Goal: Task Accomplishment & Management: Manage account settings

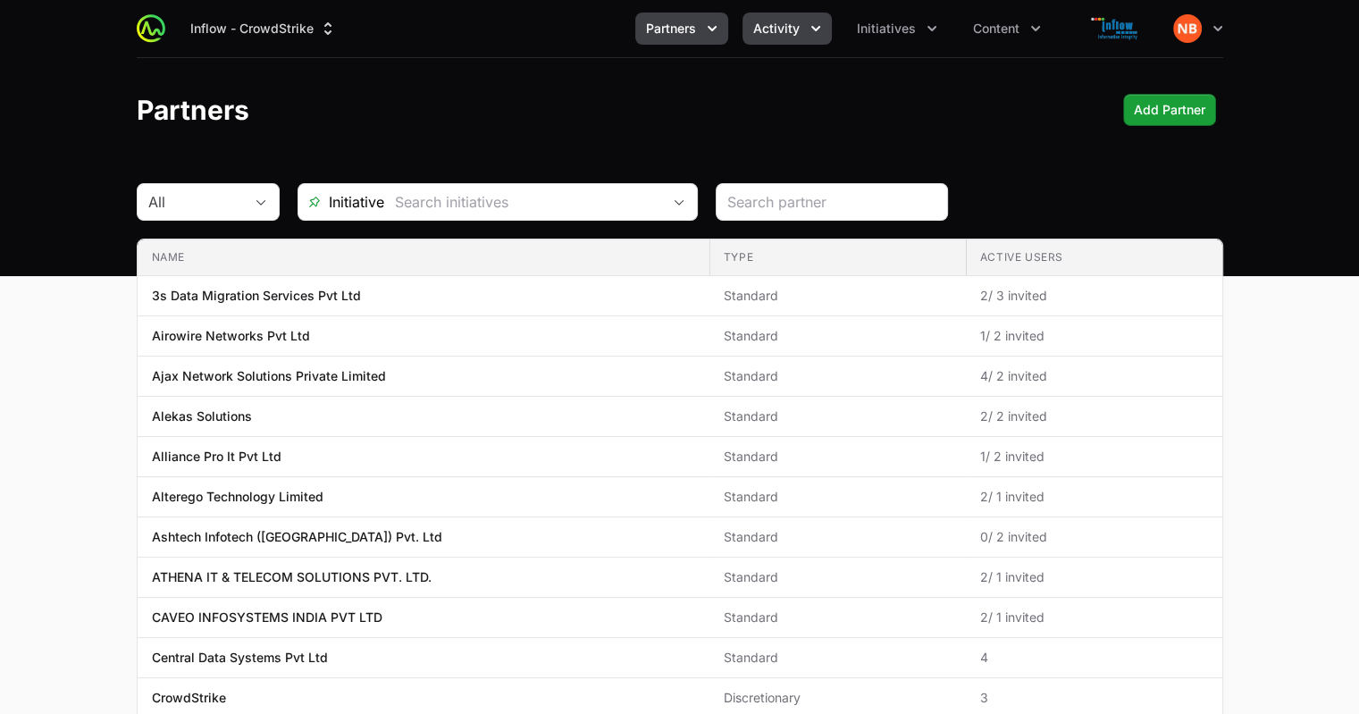
click at [815, 32] on icon "Activity menu" at bounding box center [816, 29] width 18 height 18
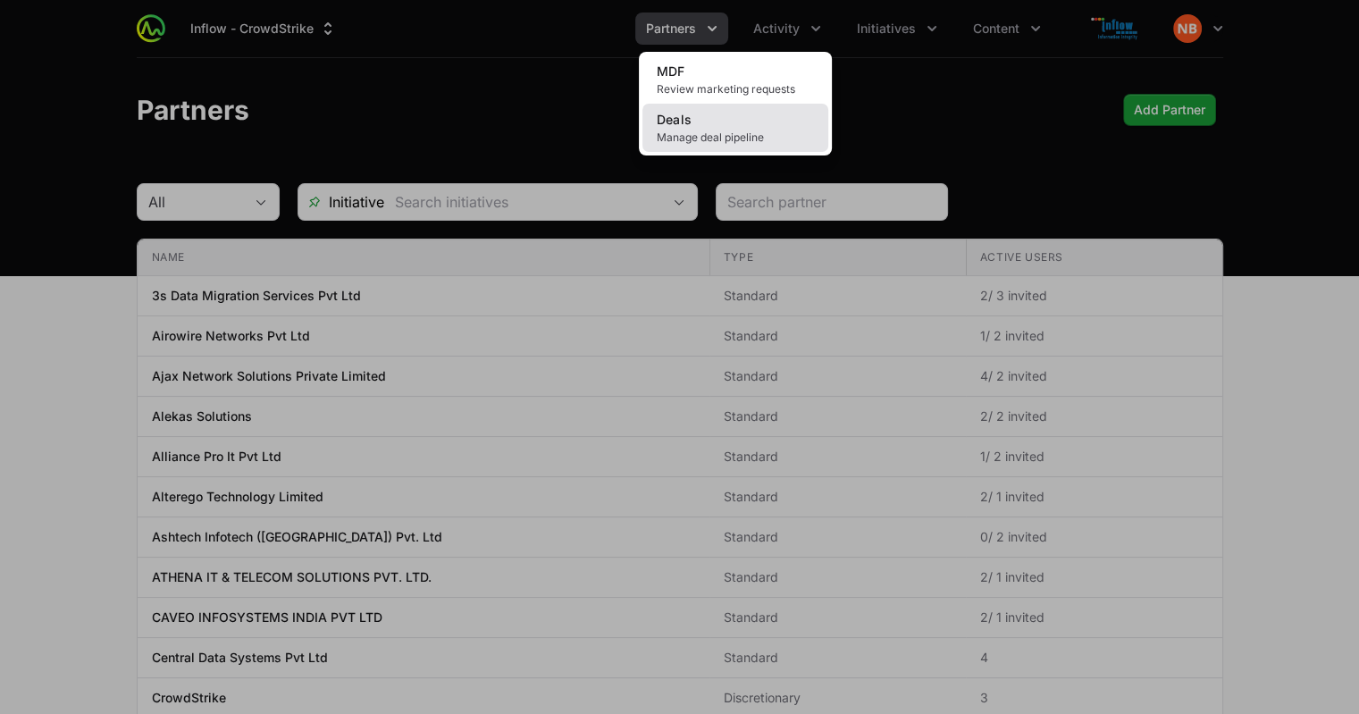
click at [727, 137] on span "Manage deal pipeline" at bounding box center [735, 137] width 157 height 14
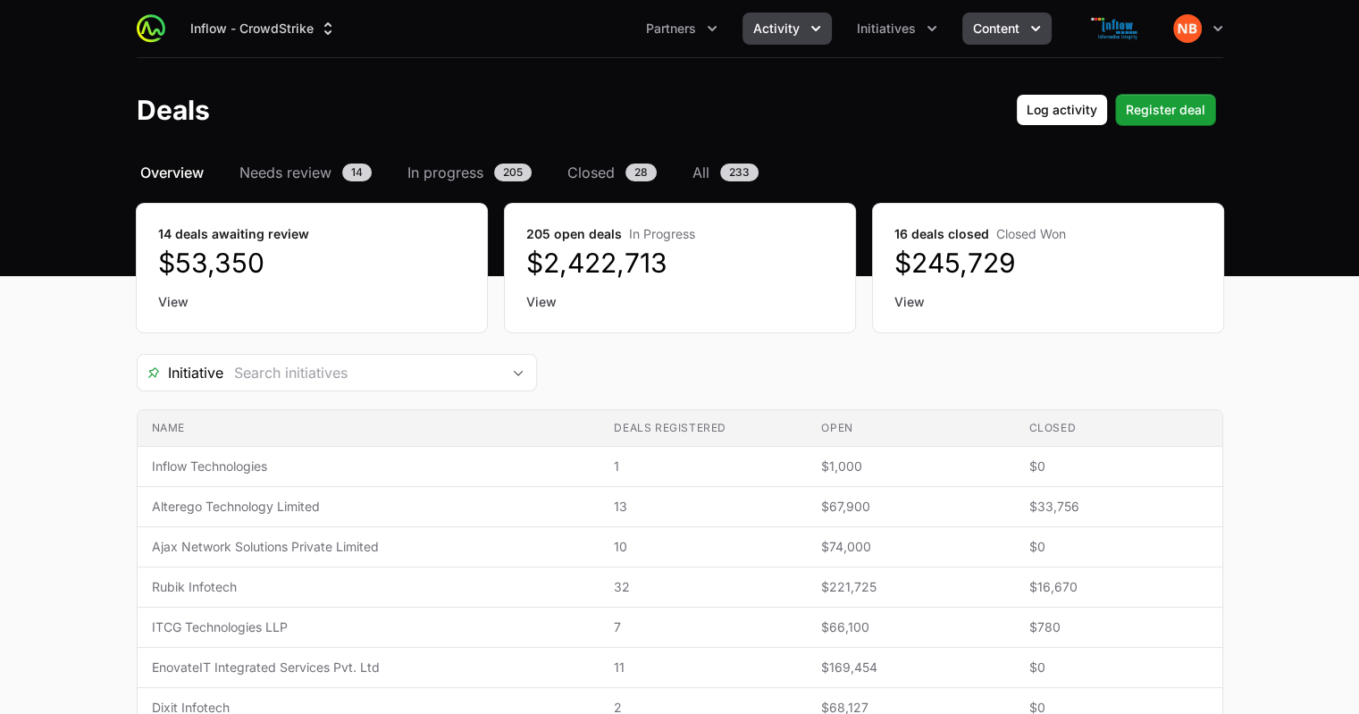
click at [1024, 40] on button "Content" at bounding box center [1007, 29] width 89 height 32
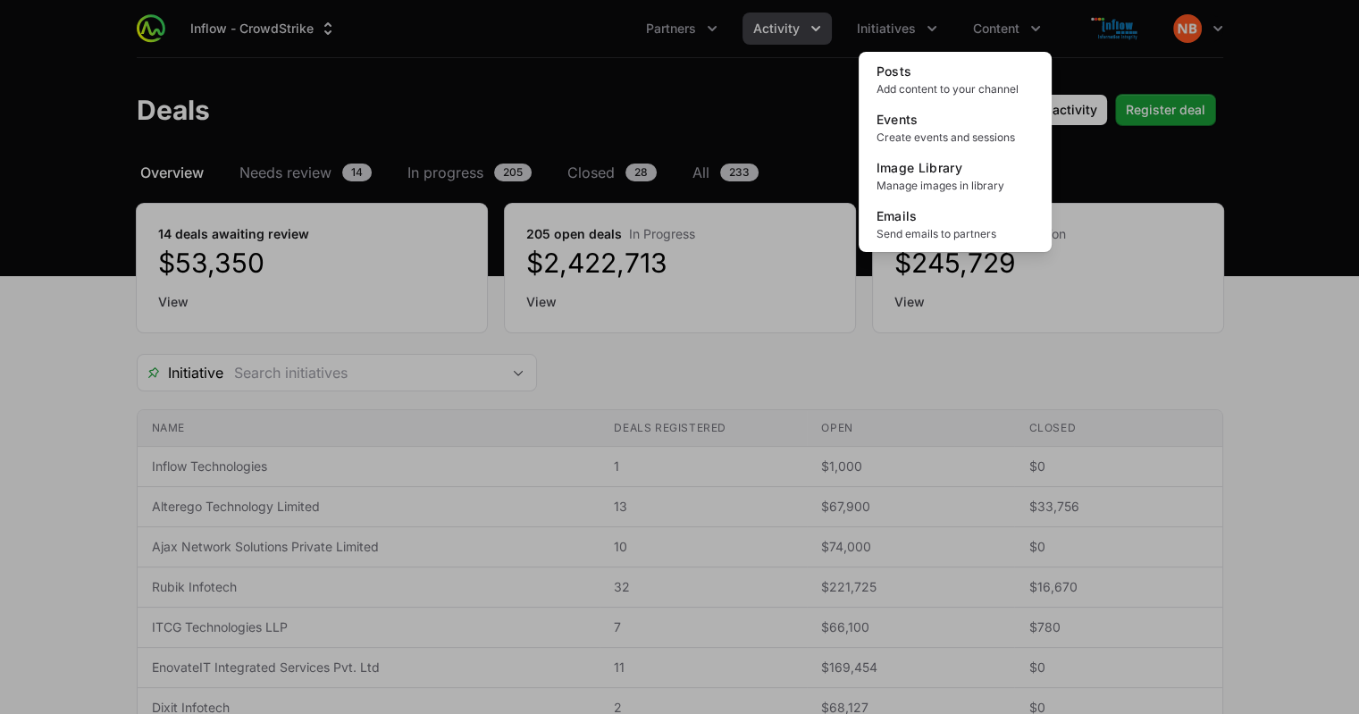
click at [929, 33] on div "Content menu" at bounding box center [679, 357] width 1359 height 714
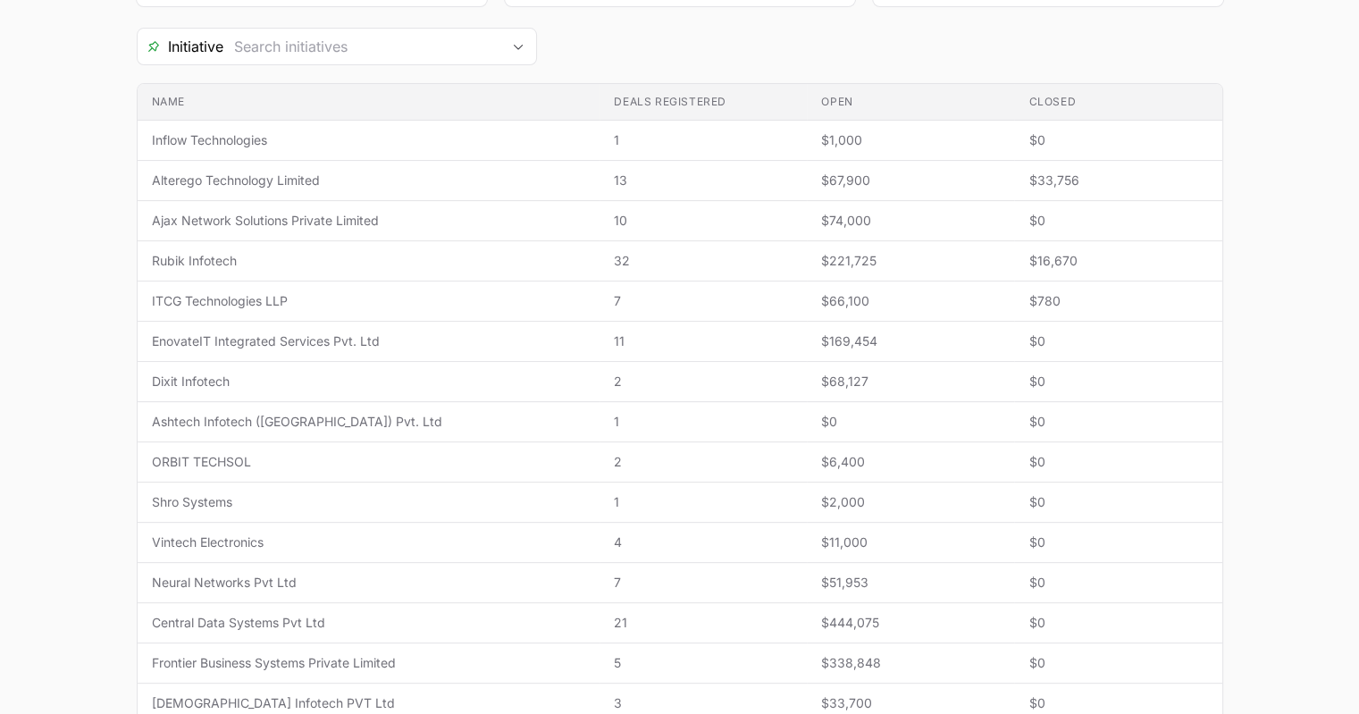
scroll to position [692, 0]
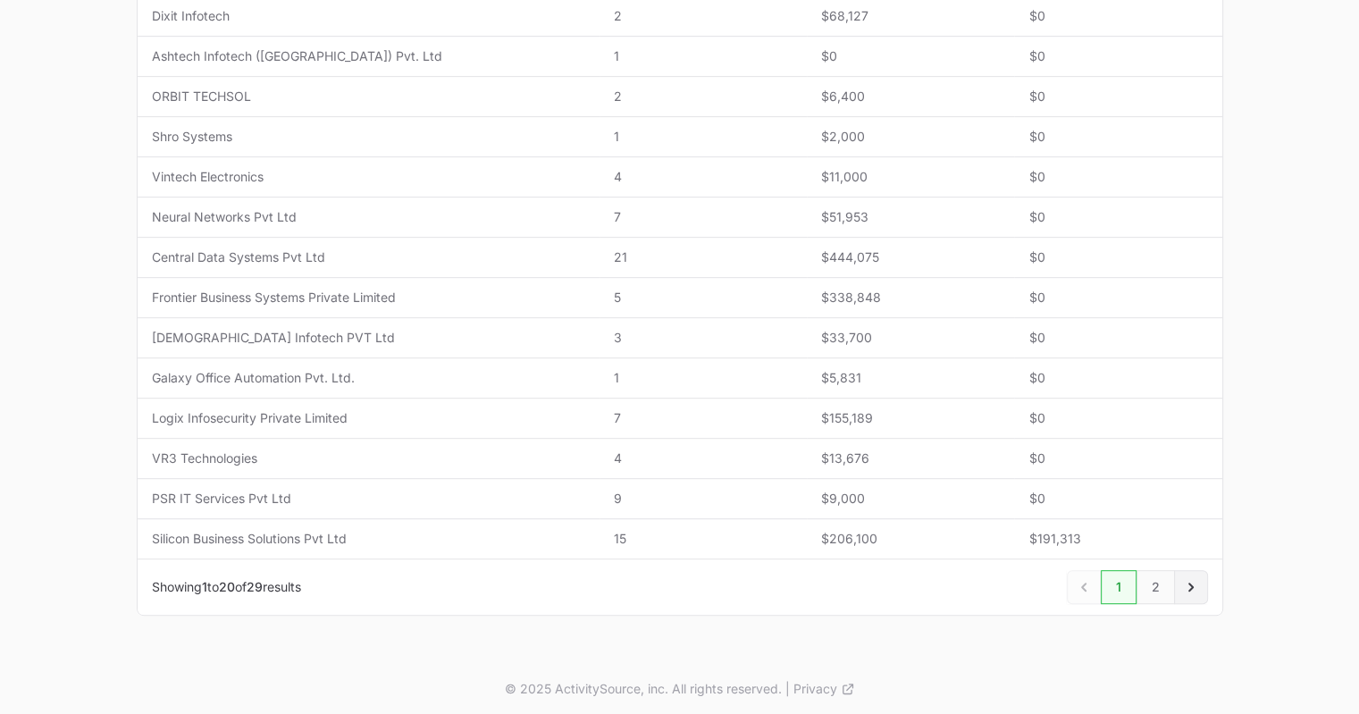
click at [1189, 582] on icon "Next" at bounding box center [1191, 587] width 18 height 18
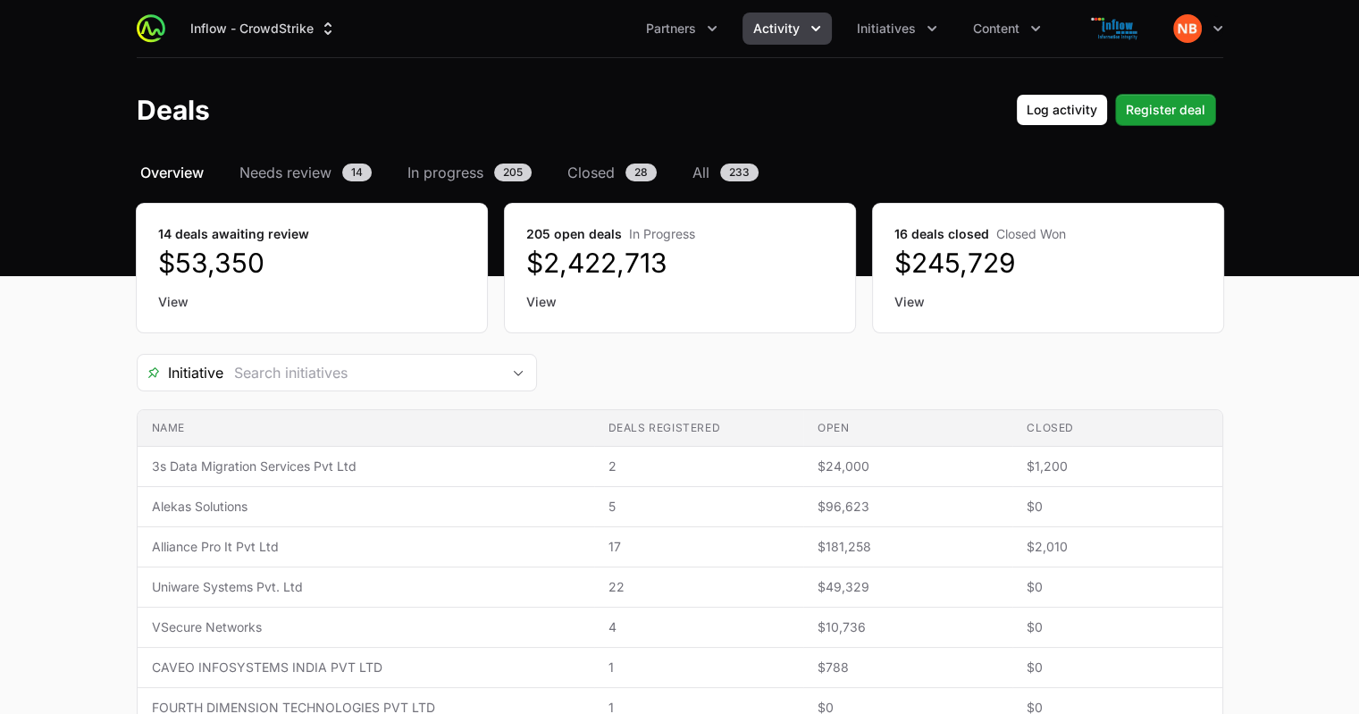
click at [819, 37] on icon "Activity menu" at bounding box center [816, 29] width 18 height 18
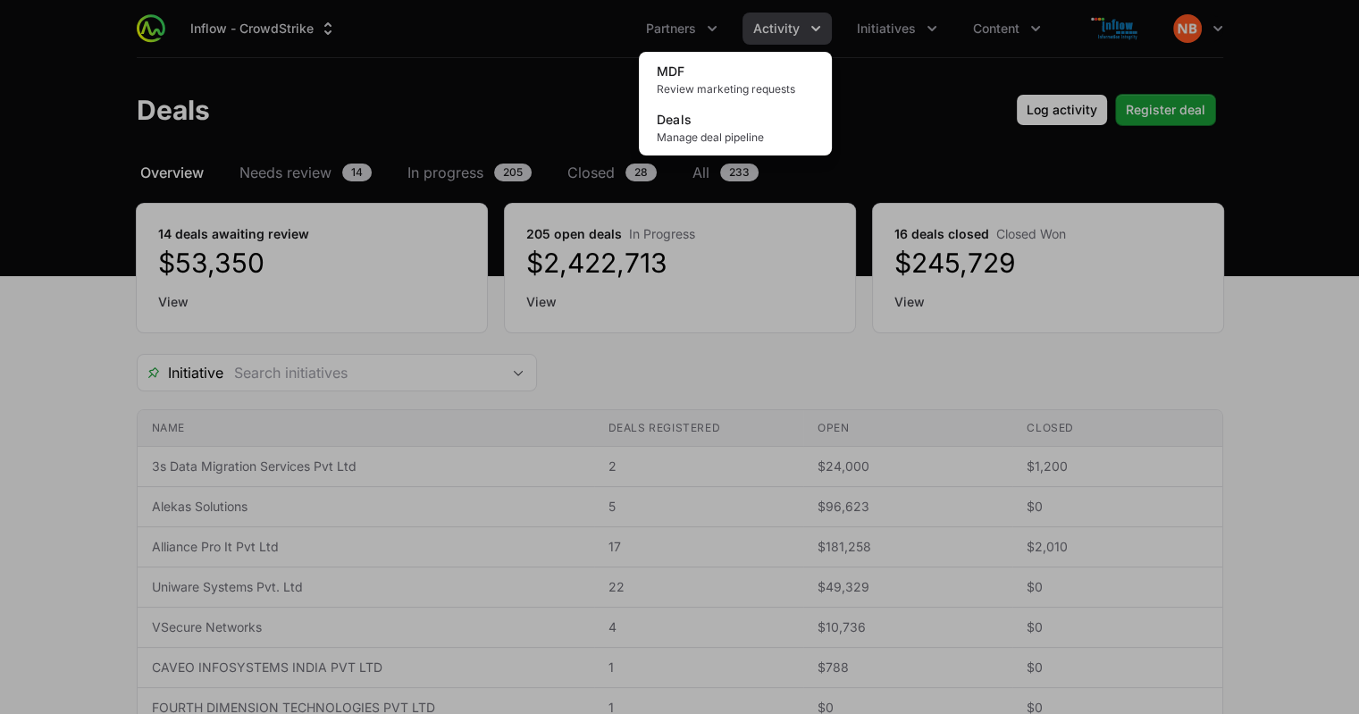
click at [881, 82] on div "Activity menu" at bounding box center [679, 357] width 1359 height 714
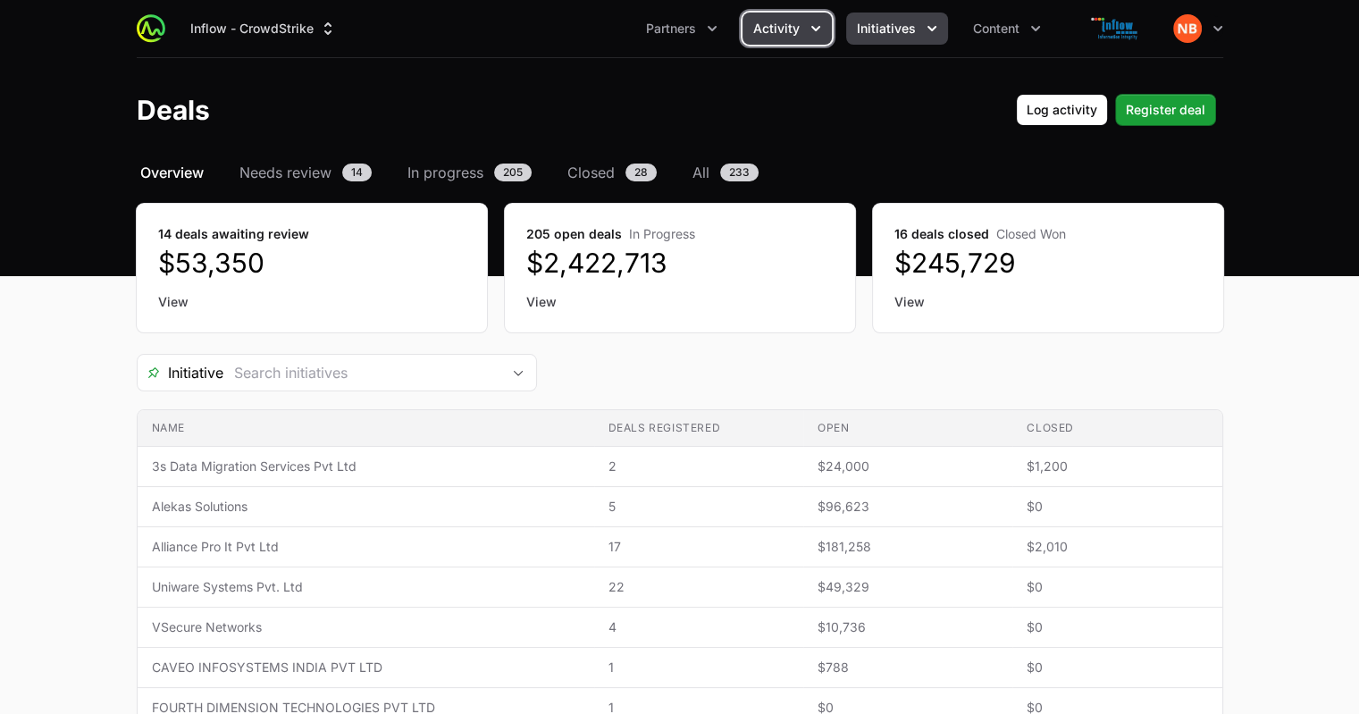
click at [931, 38] on button "Initiatives" at bounding box center [897, 29] width 102 height 32
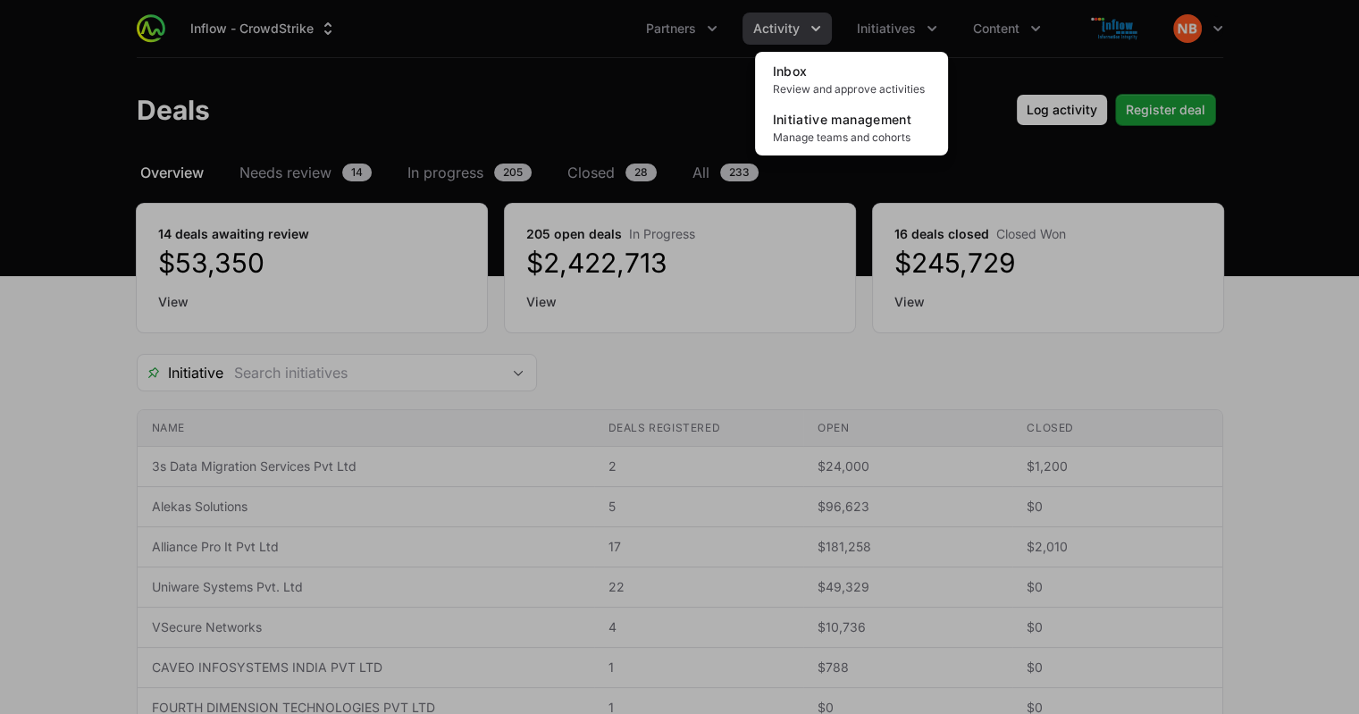
click at [708, 21] on div "Initiatives menu" at bounding box center [679, 357] width 1359 height 714
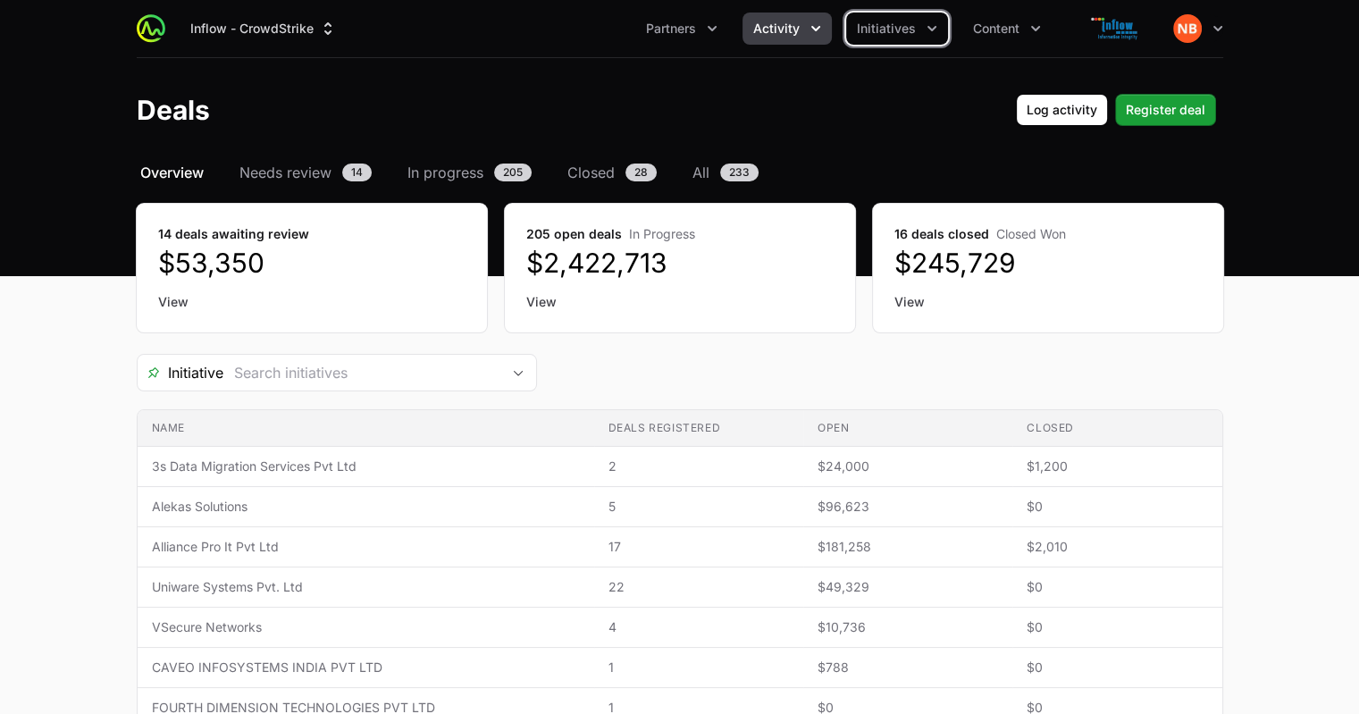
click at [708, 21] on icon "Partners menu" at bounding box center [712, 29] width 18 height 18
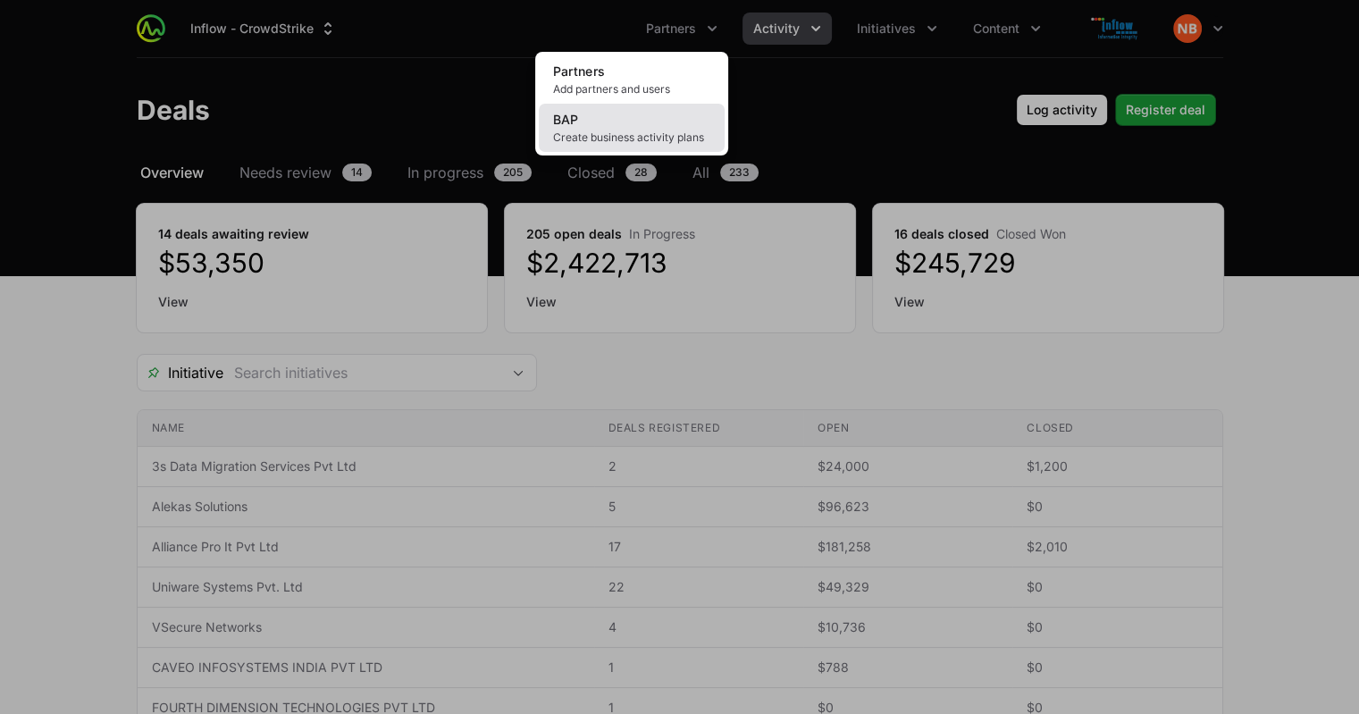
click at [631, 120] on link "BAP Create business activity plans" at bounding box center [632, 128] width 186 height 48
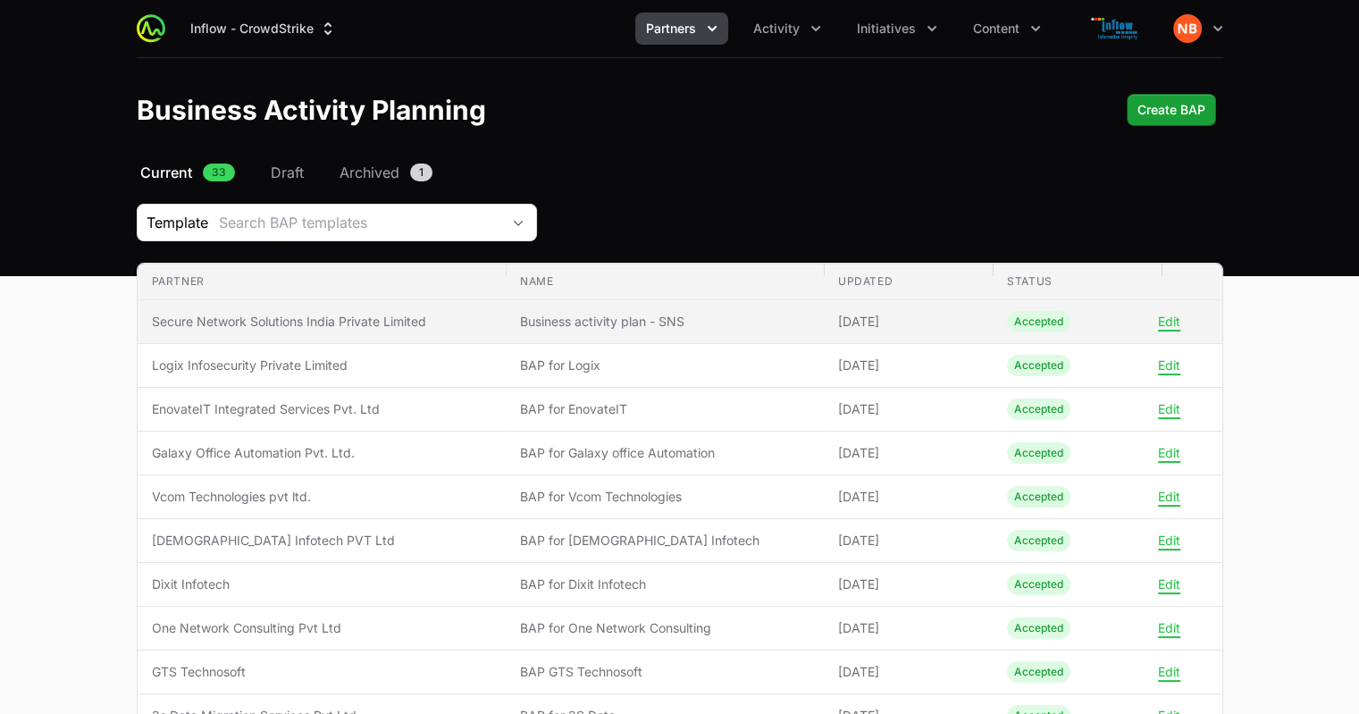
click at [429, 325] on span "Secure Network Solutions India Private Limited" at bounding box center [322, 322] width 341 height 18
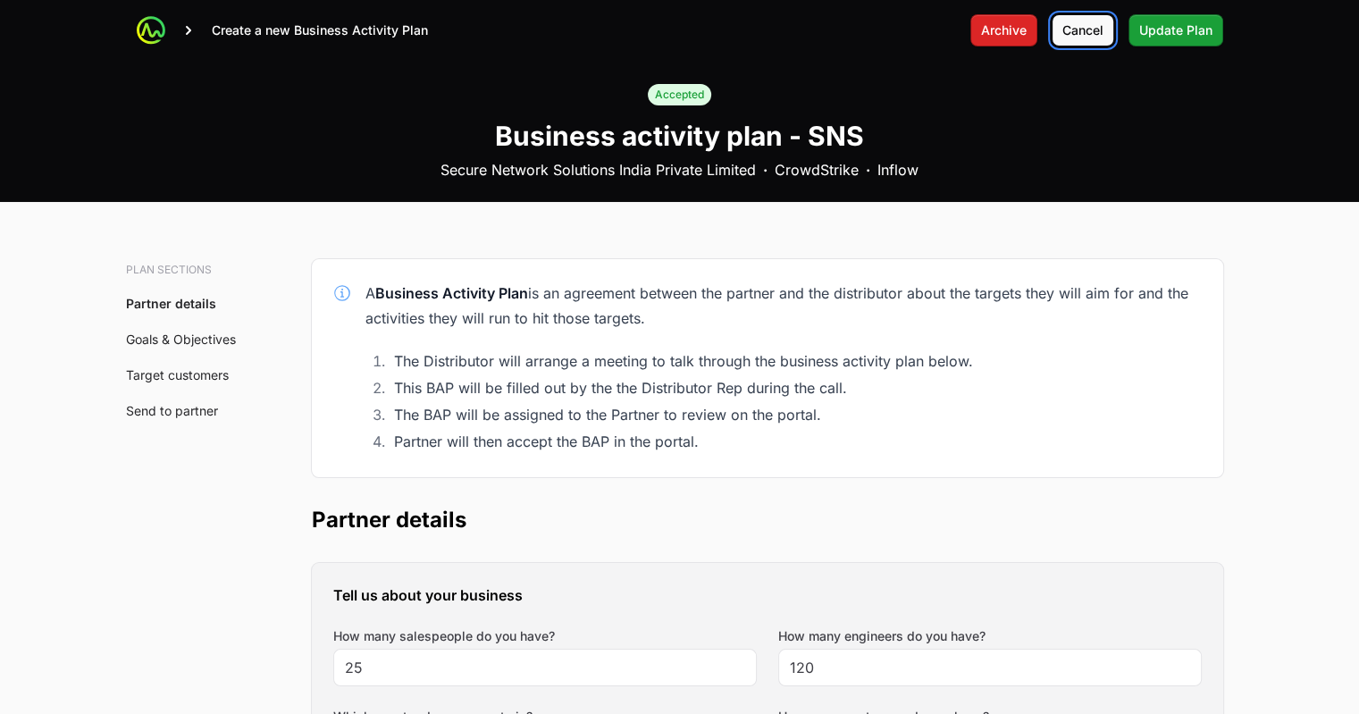
click at [1089, 38] on span "Cancel" at bounding box center [1083, 30] width 41 height 21
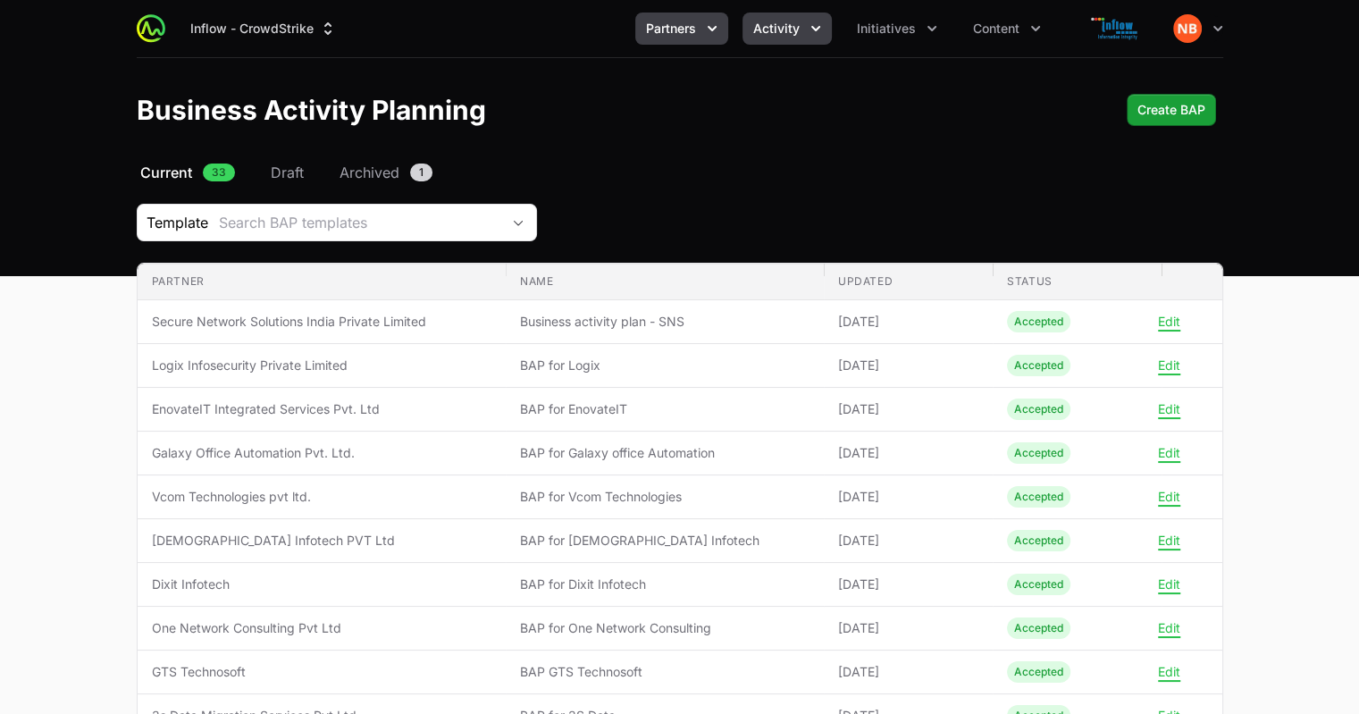
click at [818, 26] on icon "Activity menu" at bounding box center [816, 29] width 18 height 18
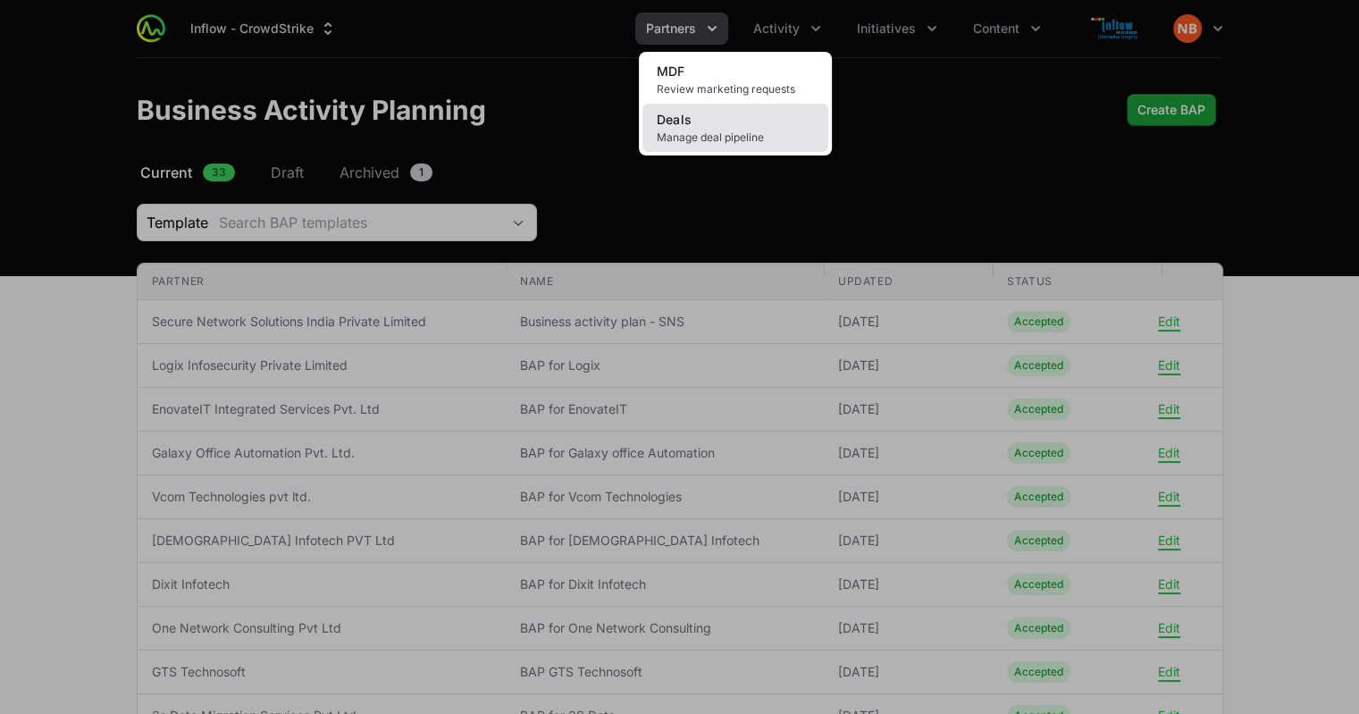
click at [764, 131] on span "Manage deal pipeline" at bounding box center [735, 137] width 157 height 14
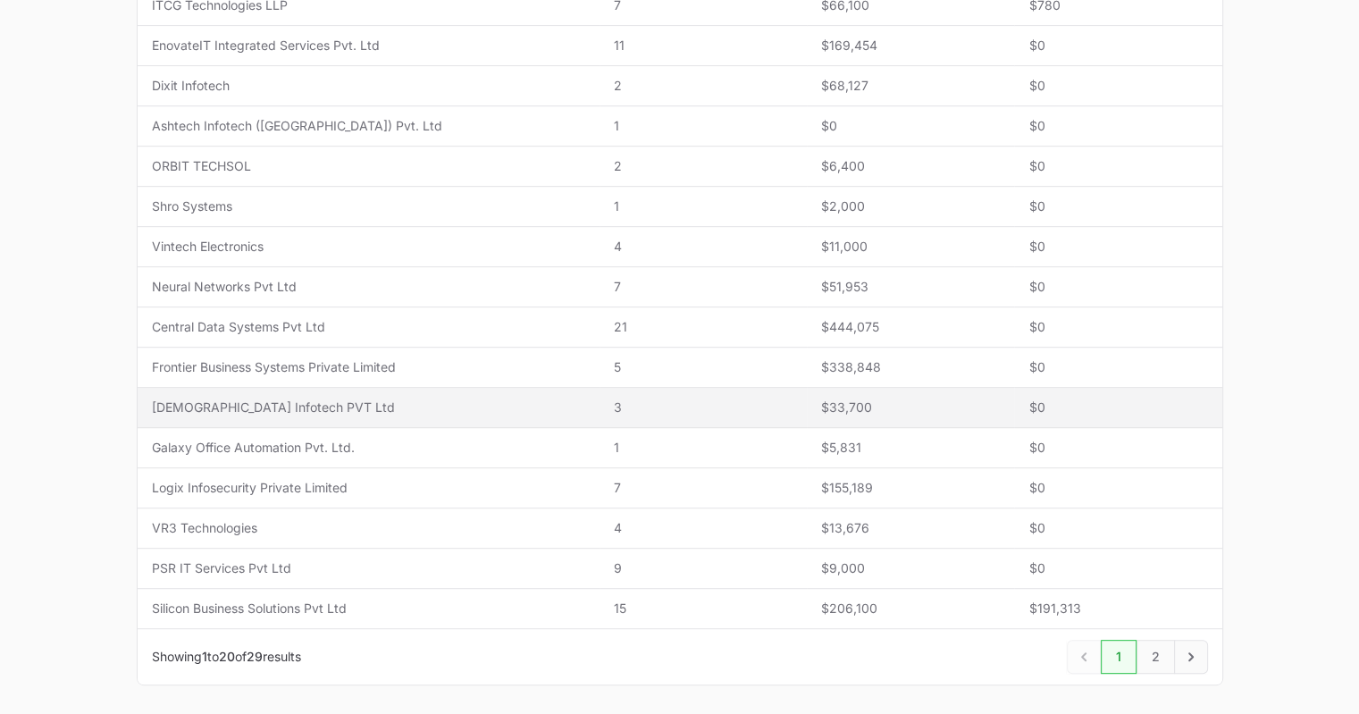
scroll to position [621, 0]
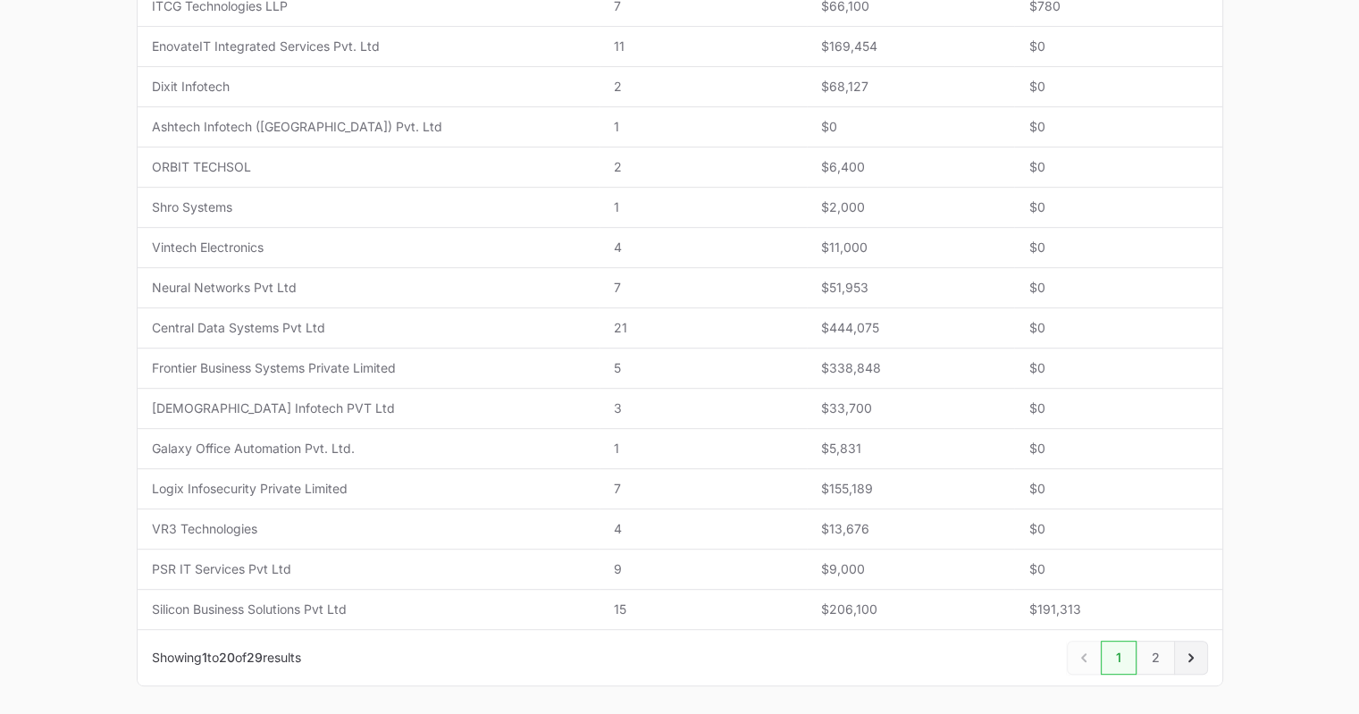
click at [1192, 653] on icon "Next" at bounding box center [1191, 657] width 5 height 9
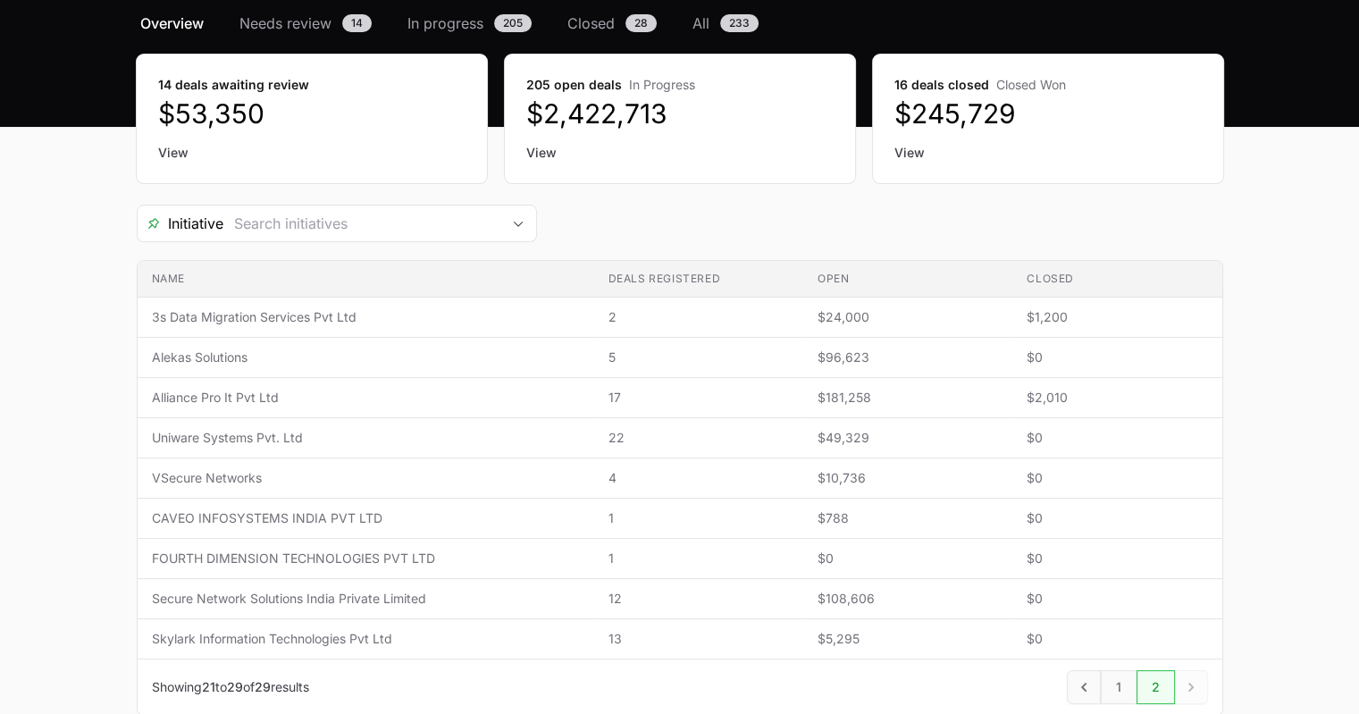
scroll to position [251, 0]
